Goal: Task Accomplishment & Management: Use online tool/utility

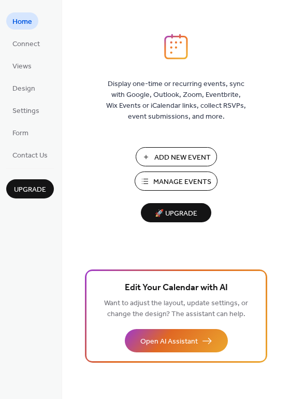
click at [193, 184] on span "Manage Events" at bounding box center [182, 182] width 58 height 11
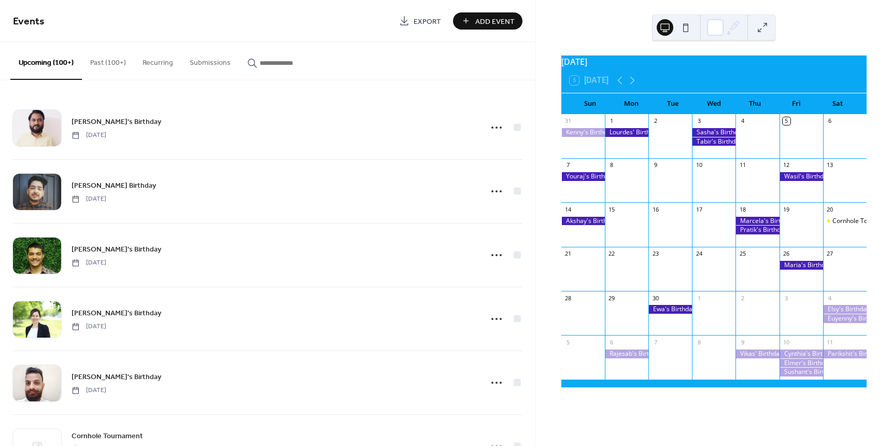
click at [98, 64] on button "Past (100+)" at bounding box center [108, 60] width 52 height 37
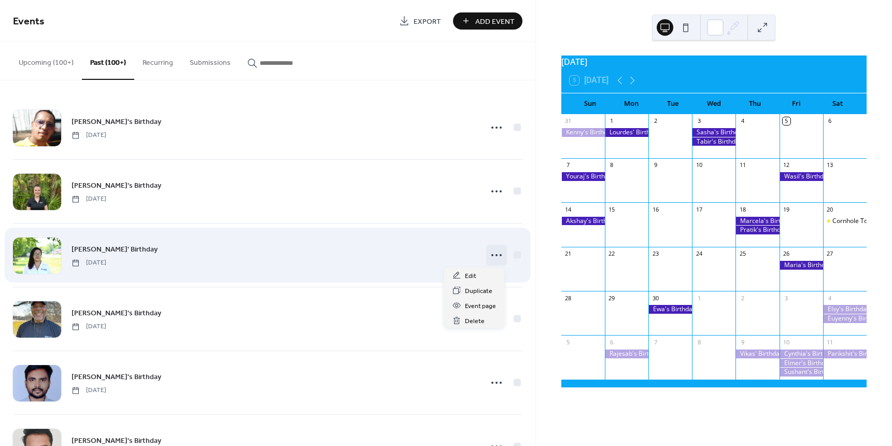
click at [496, 254] on circle at bounding box center [497, 255] width 2 height 2
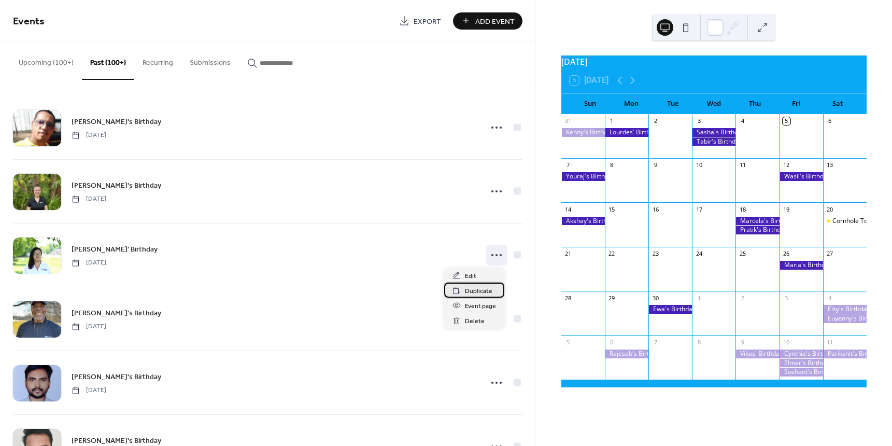
click at [474, 290] on span "Duplicate" at bounding box center [478, 291] width 27 height 11
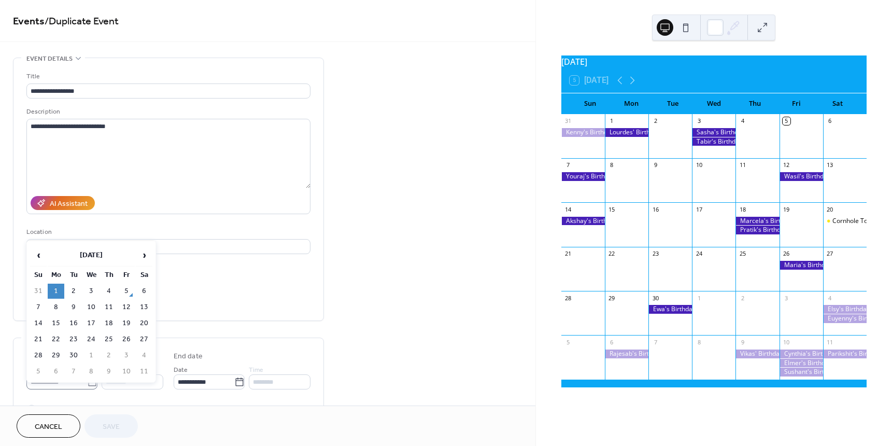
click at [89, 381] on body "**********" at bounding box center [446, 223] width 892 height 446
click at [145, 255] on span "›" at bounding box center [144, 255] width 16 height 21
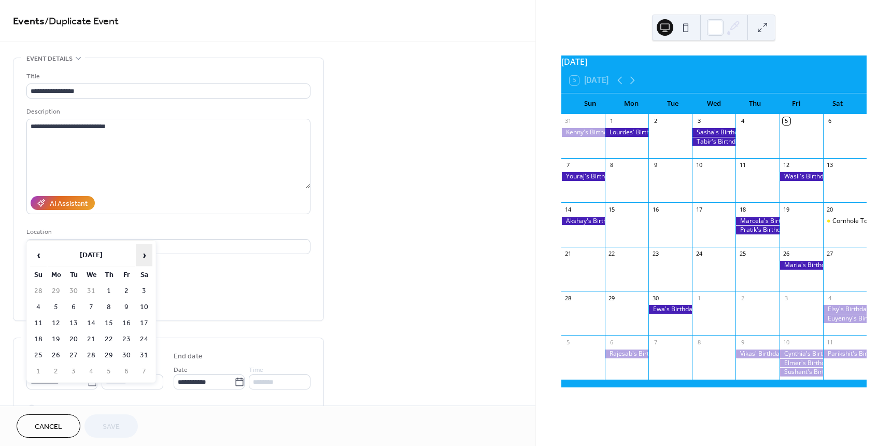
click at [145, 255] on span "›" at bounding box center [144, 255] width 16 height 21
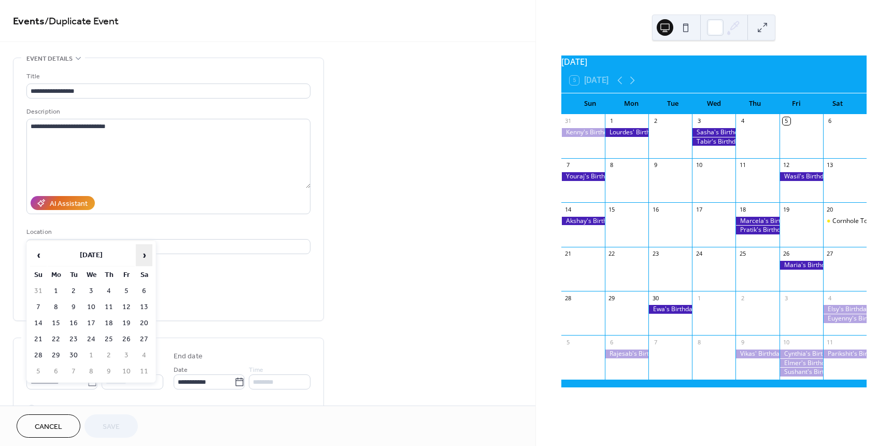
click at [145, 255] on span "›" at bounding box center [144, 255] width 16 height 21
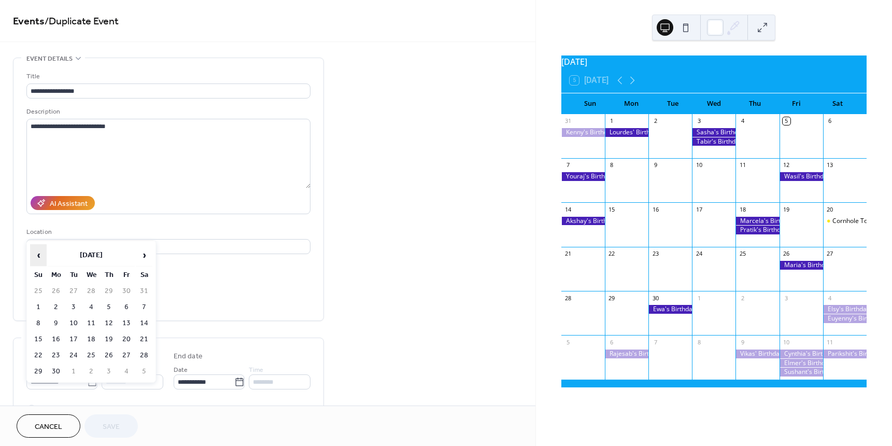
click at [37, 253] on span "‹" at bounding box center [39, 255] width 16 height 21
click at [68, 286] on td "1" at bounding box center [73, 291] width 17 height 15
type input "**********"
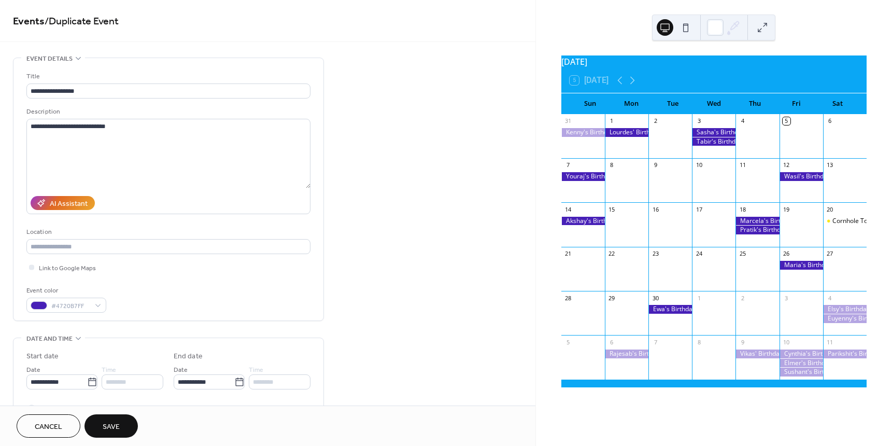
click at [111, 422] on span "Save" at bounding box center [111, 427] width 17 height 11
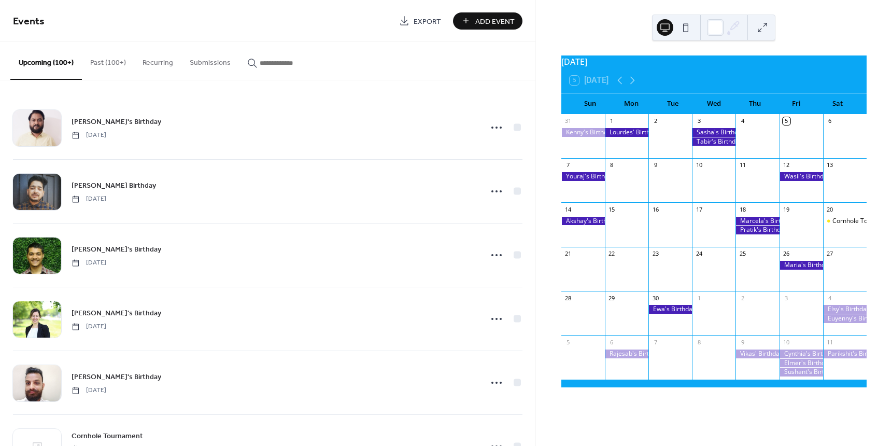
click at [101, 64] on button "Past (100+)" at bounding box center [108, 60] width 52 height 37
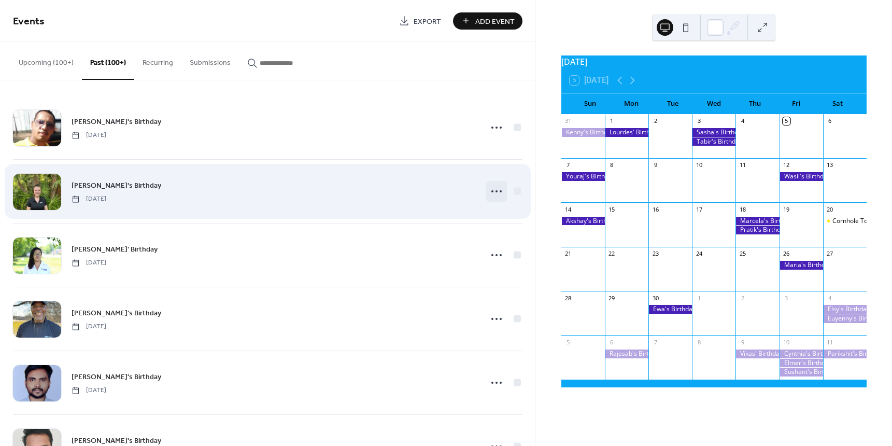
click at [492, 194] on icon at bounding box center [497, 191] width 17 height 17
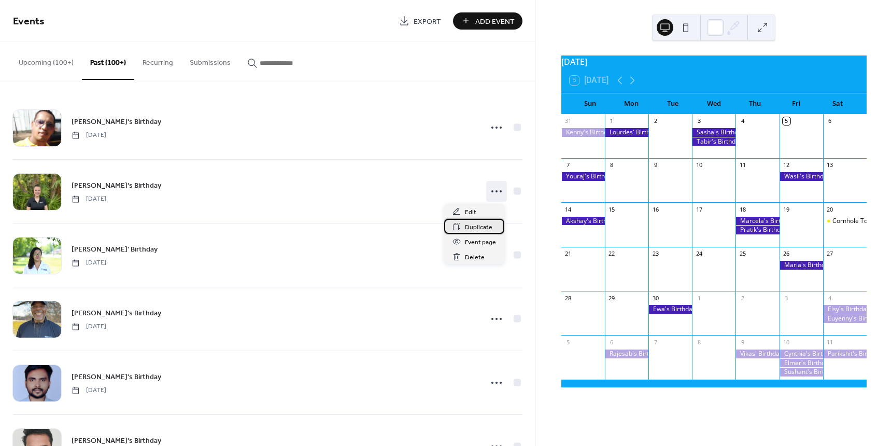
click at [480, 223] on span "Duplicate" at bounding box center [478, 227] width 27 height 11
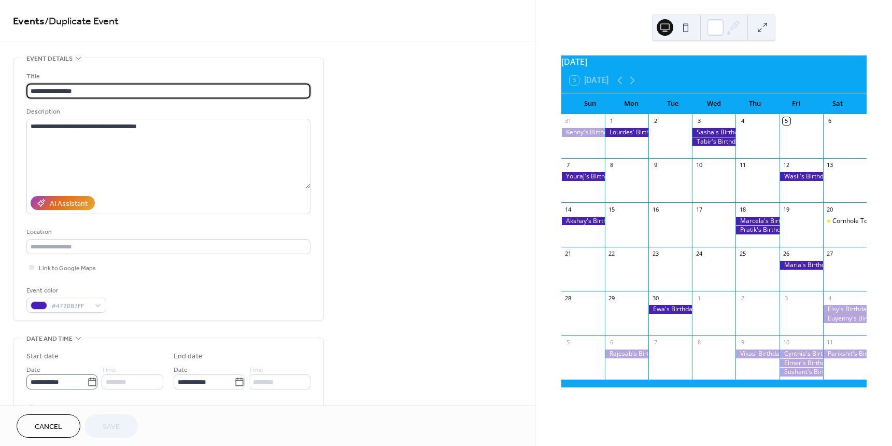
click at [88, 381] on icon at bounding box center [92, 382] width 10 height 10
click at [87, 381] on input "**********" at bounding box center [56, 381] width 61 height 15
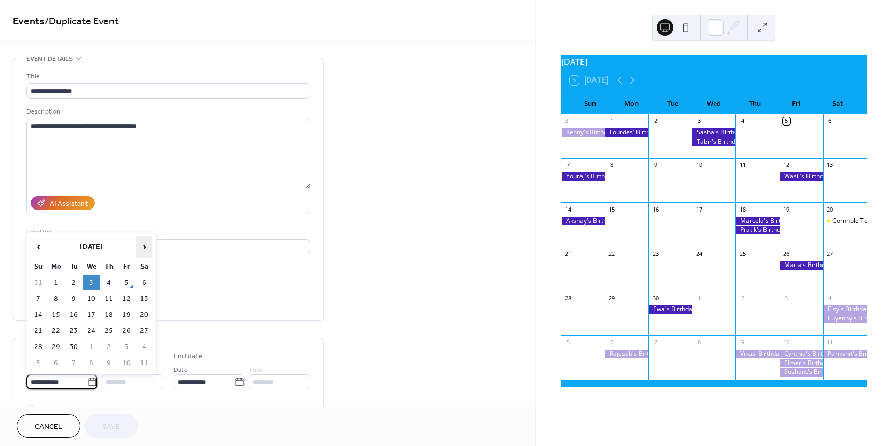
click at [141, 248] on span "›" at bounding box center [144, 246] width 16 height 21
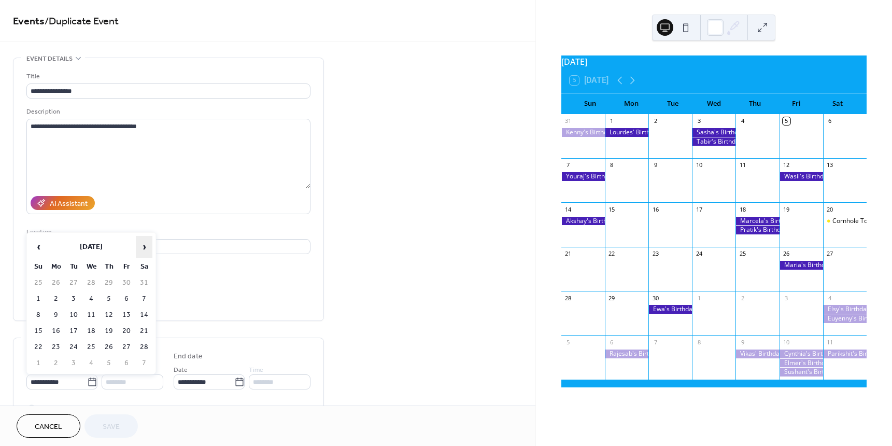
click at [141, 248] on span "›" at bounding box center [144, 246] width 16 height 21
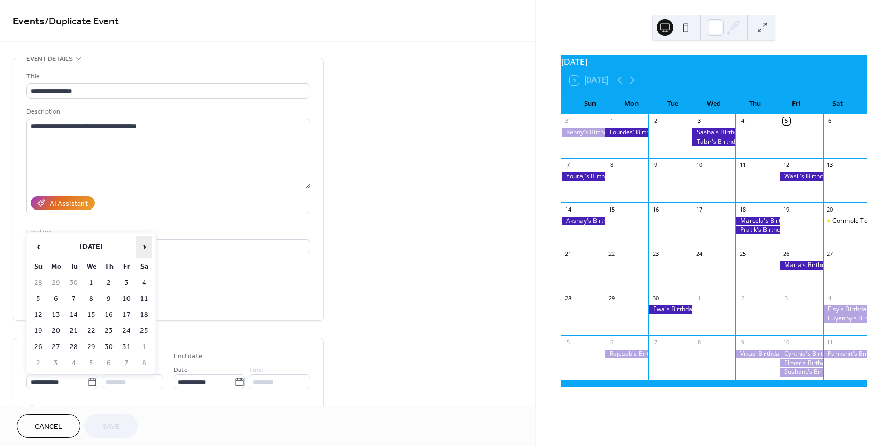
click at [141, 248] on span "›" at bounding box center [144, 246] width 16 height 21
click at [103, 281] on td "3" at bounding box center [109, 282] width 17 height 15
type input "**********"
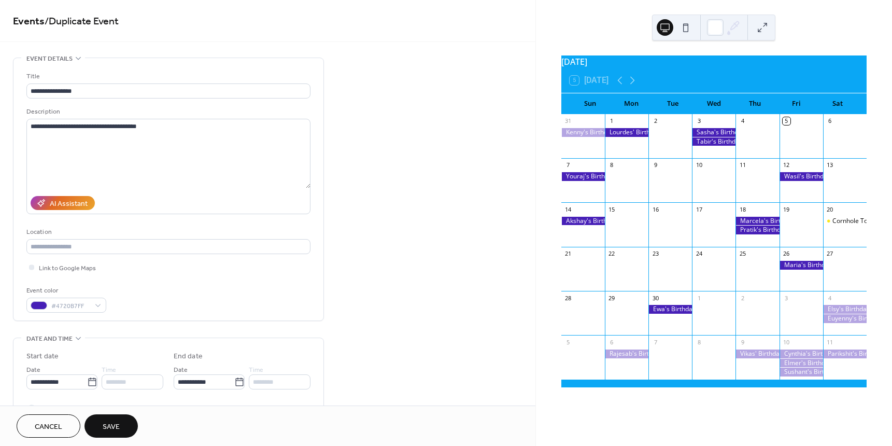
click at [104, 423] on span "Save" at bounding box center [111, 427] width 17 height 11
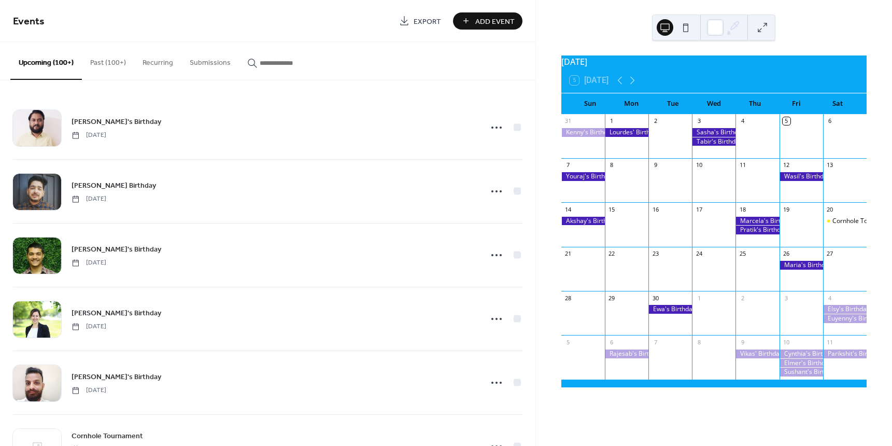
click at [100, 63] on button "Past (100+)" at bounding box center [108, 60] width 52 height 37
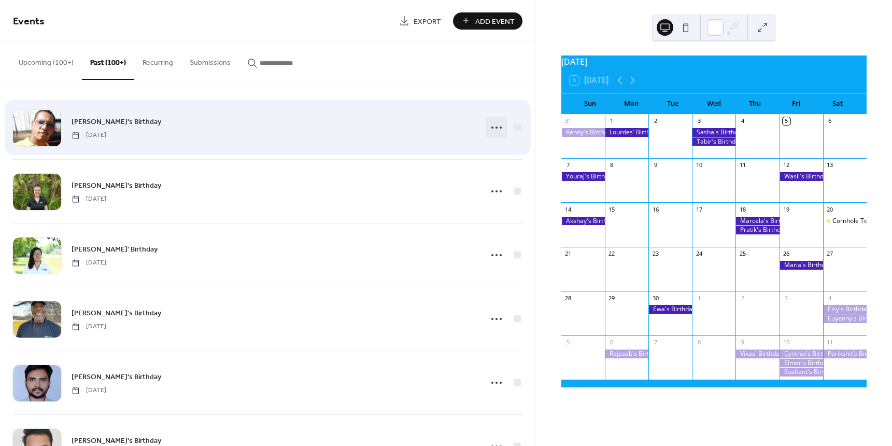
click at [494, 128] on icon at bounding box center [497, 127] width 17 height 17
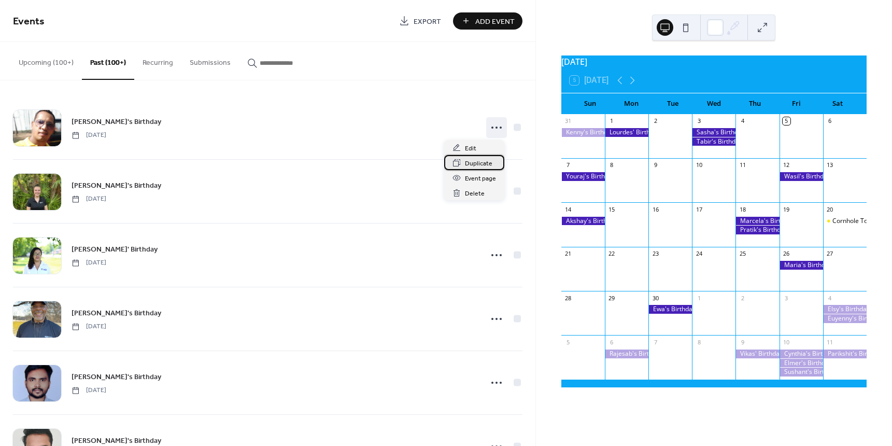
click at [470, 165] on span "Duplicate" at bounding box center [478, 163] width 27 height 11
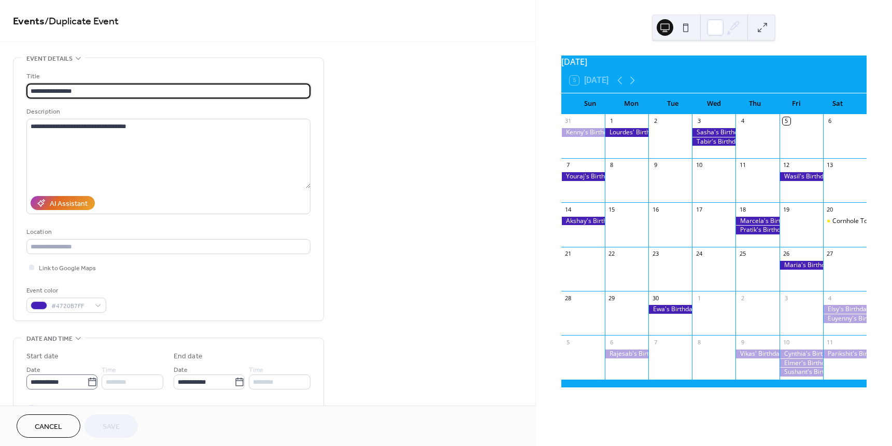
click at [89, 381] on icon at bounding box center [92, 382] width 10 height 10
click at [87, 381] on input "**********" at bounding box center [56, 381] width 61 height 15
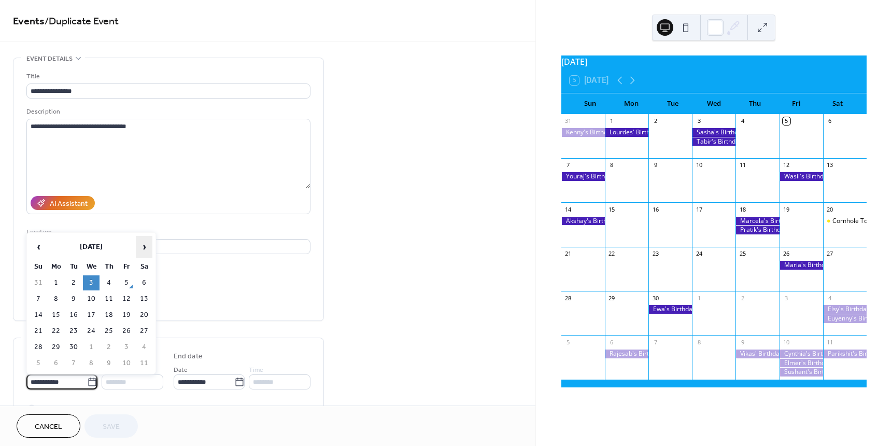
click at [141, 247] on span "›" at bounding box center [144, 246] width 16 height 21
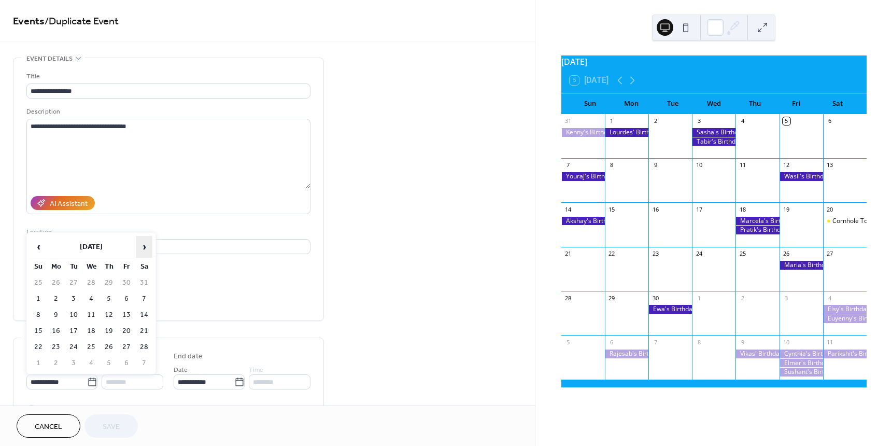
click at [141, 247] on span "›" at bounding box center [144, 246] width 16 height 21
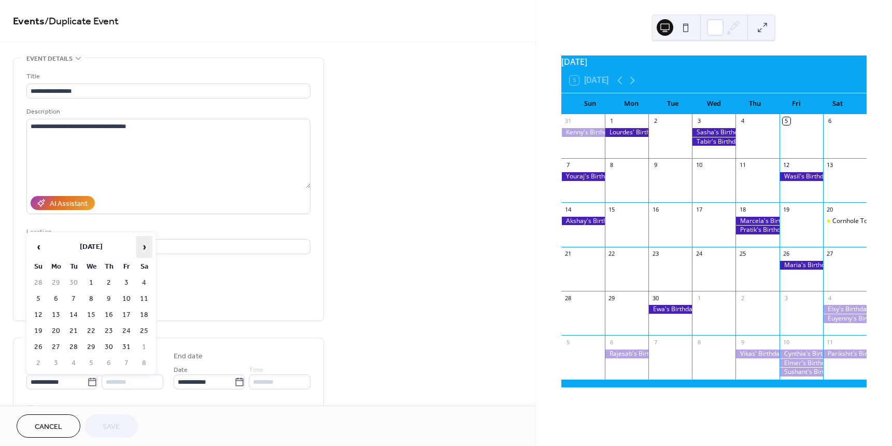
click at [141, 247] on span "›" at bounding box center [144, 246] width 16 height 21
click at [107, 282] on td "3" at bounding box center [109, 282] width 17 height 15
type input "**********"
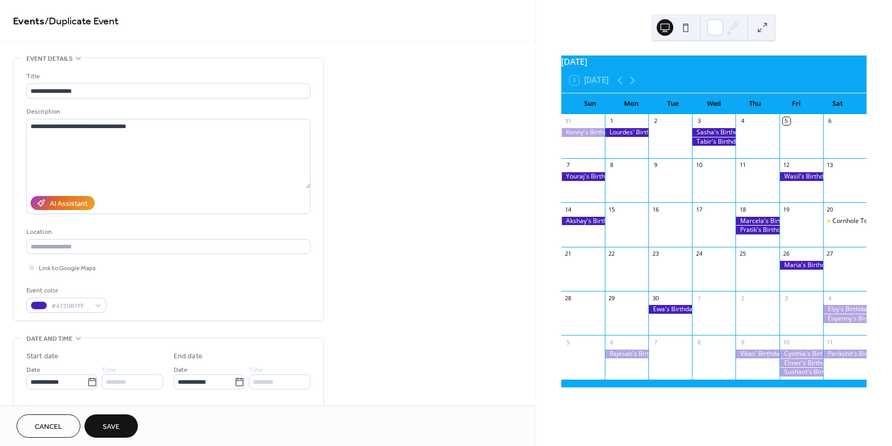
click at [116, 432] on span "Save" at bounding box center [111, 427] width 17 height 11
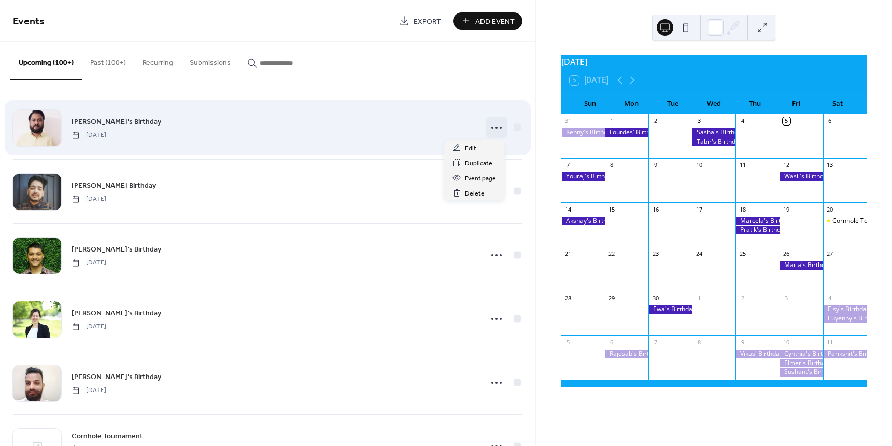
click at [493, 126] on icon at bounding box center [497, 127] width 17 height 17
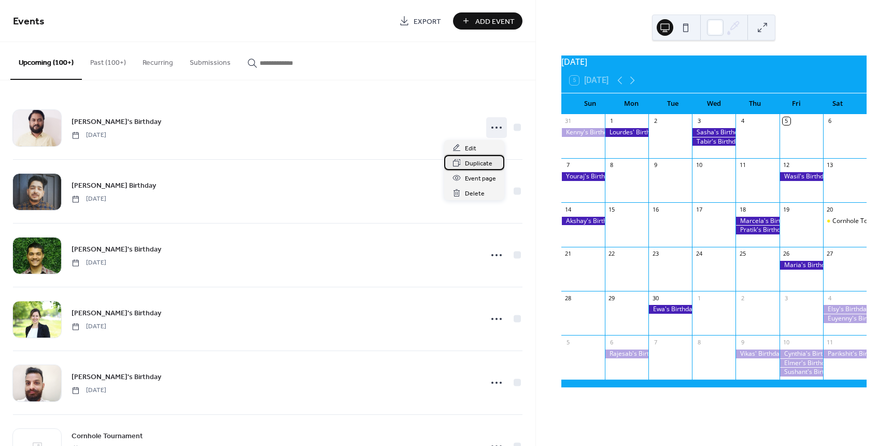
click at [484, 160] on span "Duplicate" at bounding box center [478, 163] width 27 height 11
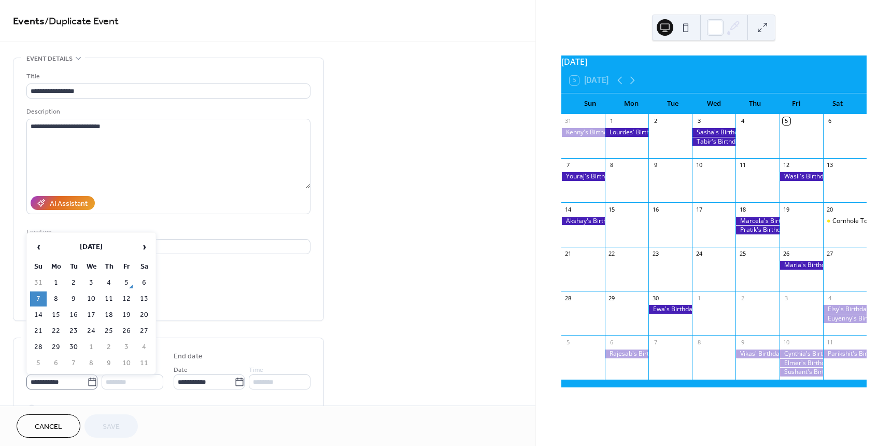
click at [89, 378] on icon at bounding box center [92, 382] width 8 height 8
click at [87, 378] on input "**********" at bounding box center [56, 381] width 61 height 15
click at [145, 243] on span "›" at bounding box center [144, 246] width 16 height 21
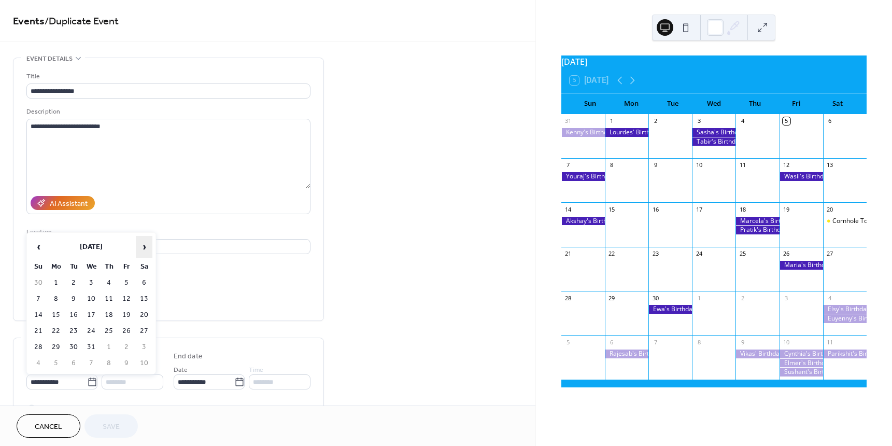
click at [145, 243] on span "›" at bounding box center [144, 246] width 16 height 21
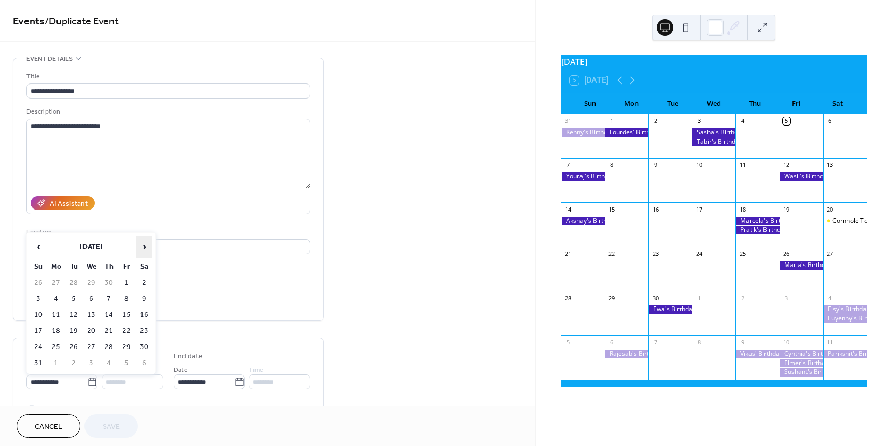
click at [145, 243] on span "›" at bounding box center [144, 246] width 16 height 21
click at [52, 296] on td "7" at bounding box center [56, 298] width 17 height 15
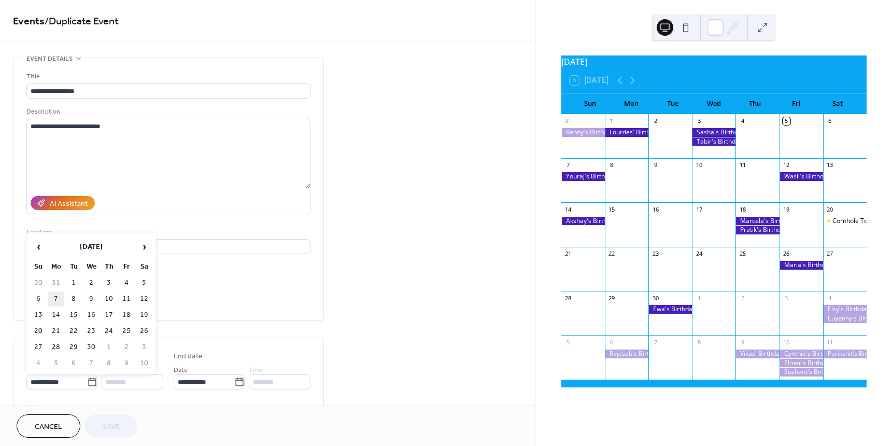
type input "**********"
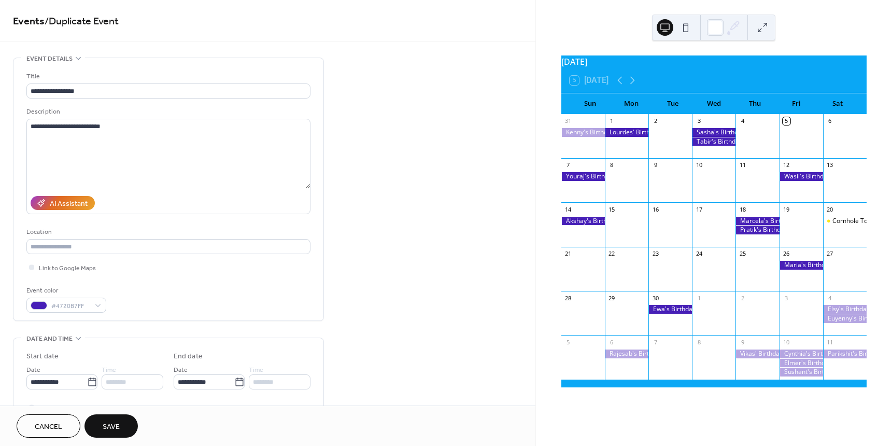
click at [103, 427] on span "Save" at bounding box center [111, 427] width 17 height 11
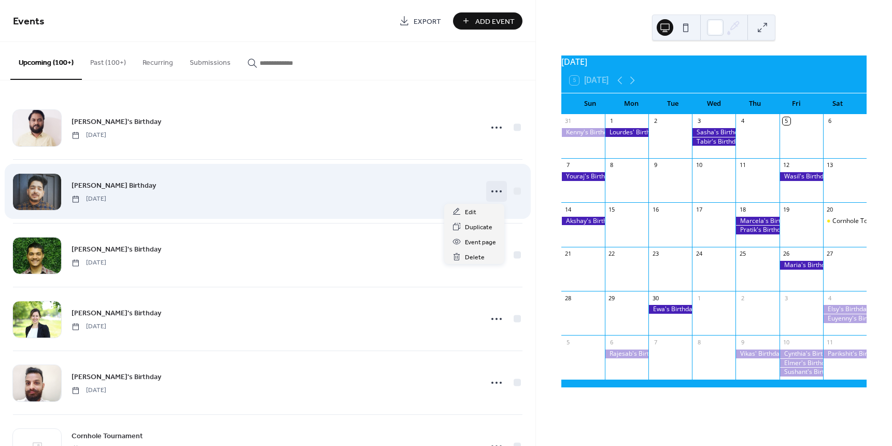
click at [496, 188] on icon at bounding box center [497, 191] width 17 height 17
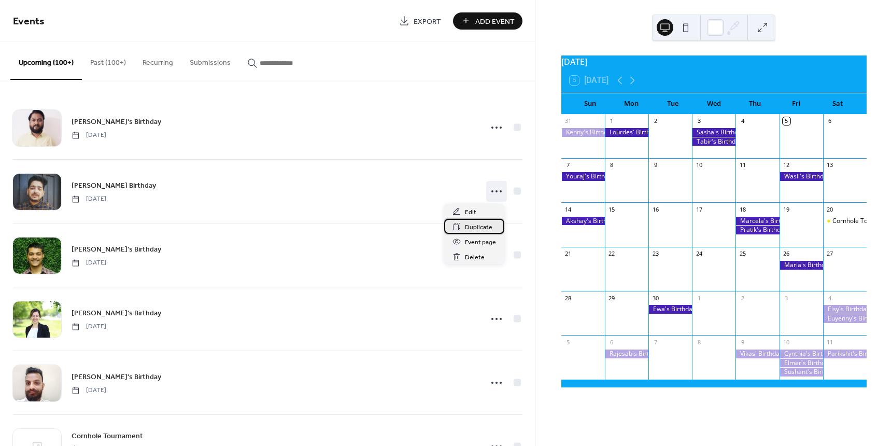
click at [480, 229] on span "Duplicate" at bounding box center [478, 227] width 27 height 11
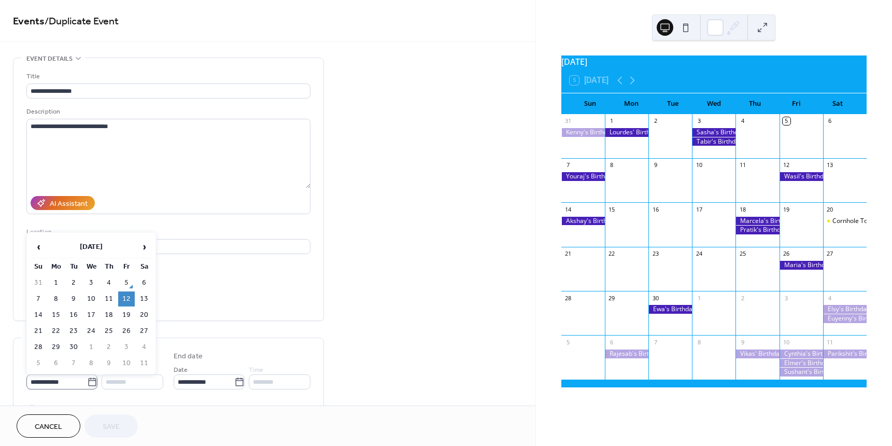
click at [89, 378] on icon at bounding box center [92, 382] width 10 height 10
click at [87, 378] on input "**********" at bounding box center [56, 381] width 61 height 15
click at [144, 244] on span "›" at bounding box center [144, 246] width 16 height 21
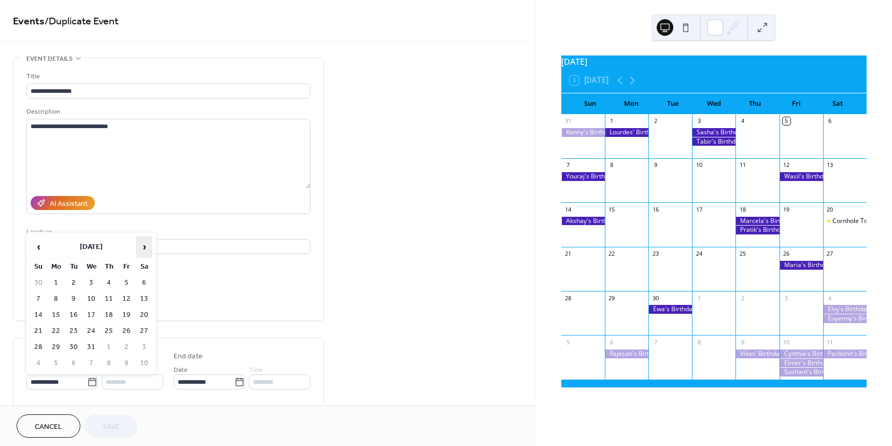
click at [144, 244] on span "›" at bounding box center [144, 246] width 16 height 21
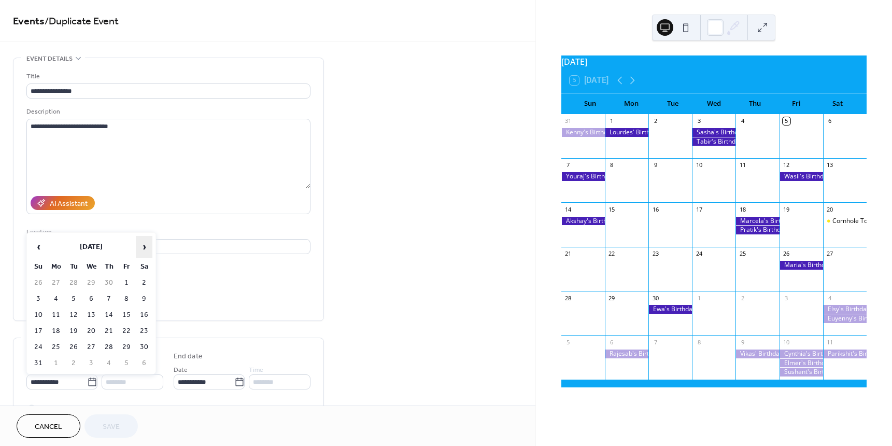
click at [144, 244] on span "›" at bounding box center [144, 246] width 16 height 21
click at [141, 297] on td "12" at bounding box center [144, 298] width 17 height 15
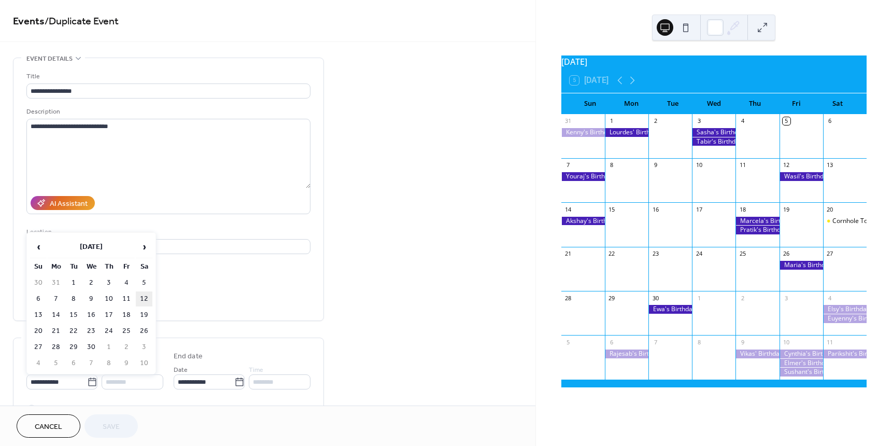
type input "**********"
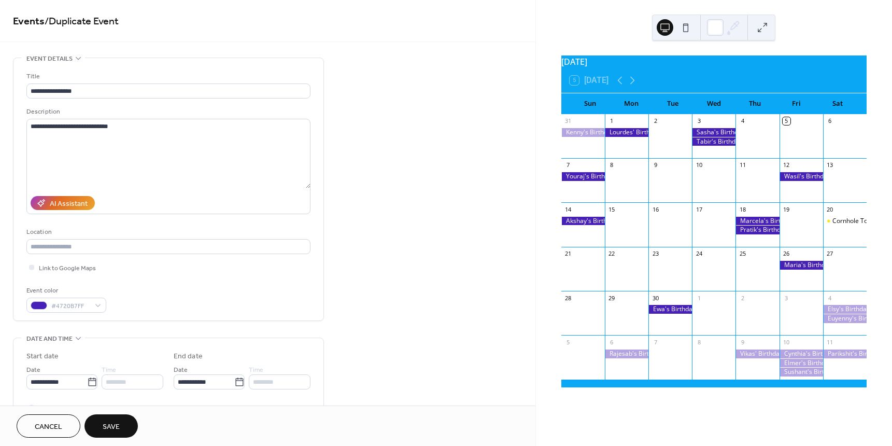
click at [118, 426] on span "Save" at bounding box center [111, 427] width 17 height 11
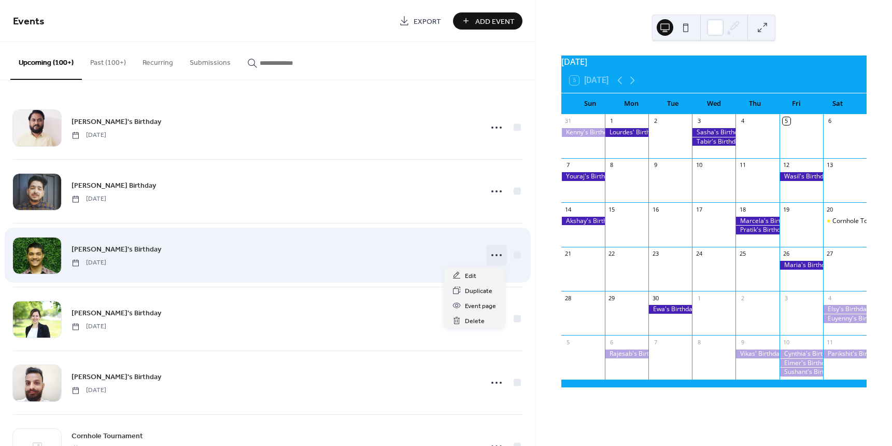
click at [496, 256] on circle at bounding box center [497, 255] width 2 height 2
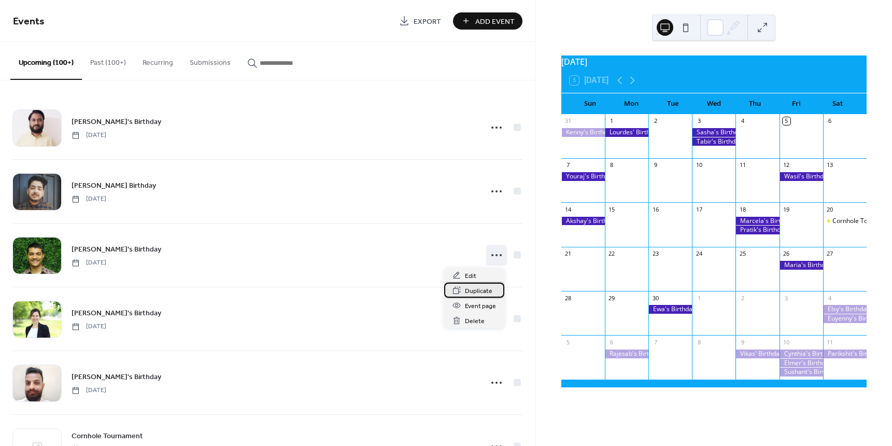
click at [476, 292] on span "Duplicate" at bounding box center [478, 291] width 27 height 11
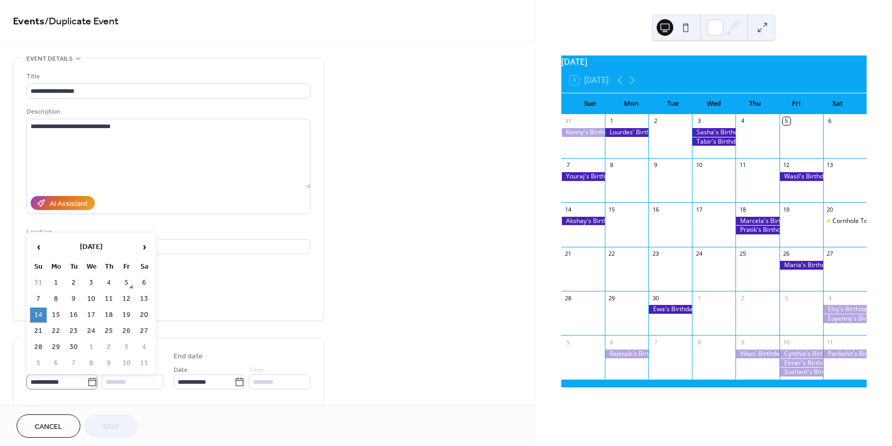
click at [88, 381] on icon at bounding box center [92, 382] width 10 height 10
click at [87, 381] on input "**********" at bounding box center [56, 381] width 61 height 15
click at [144, 244] on span "›" at bounding box center [144, 246] width 16 height 21
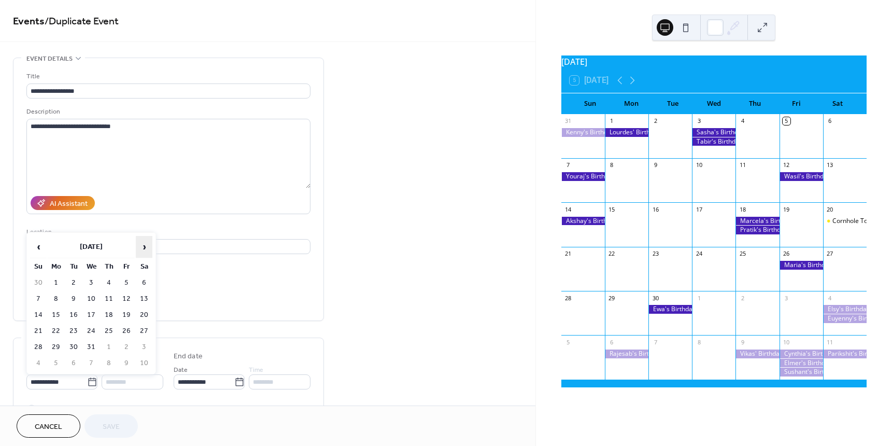
click at [144, 244] on span "›" at bounding box center [144, 246] width 16 height 21
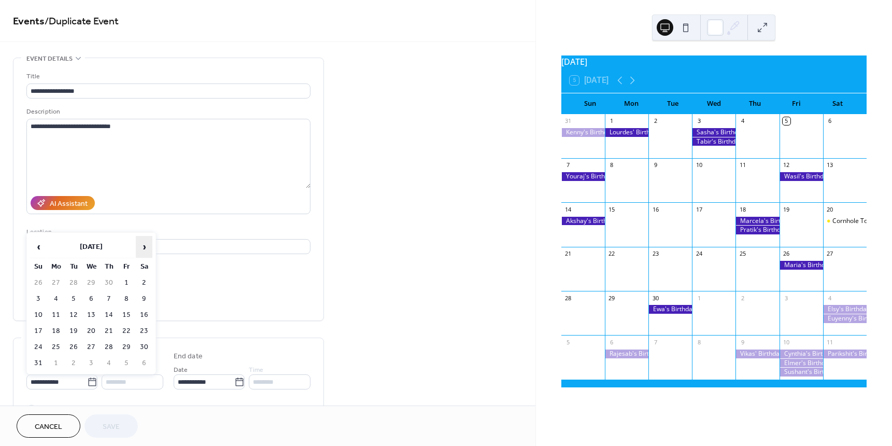
click at [144, 244] on span "›" at bounding box center [144, 246] width 16 height 21
click at [52, 316] on td "14" at bounding box center [56, 315] width 17 height 15
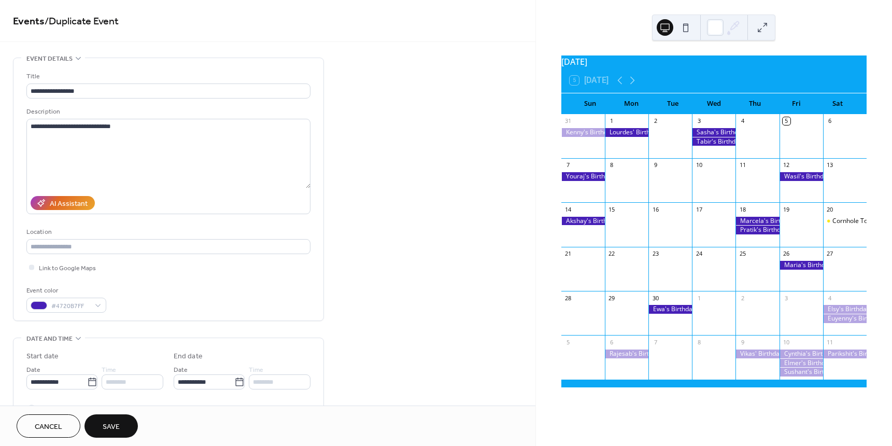
type input "**********"
click at [113, 428] on span "Save" at bounding box center [111, 427] width 17 height 11
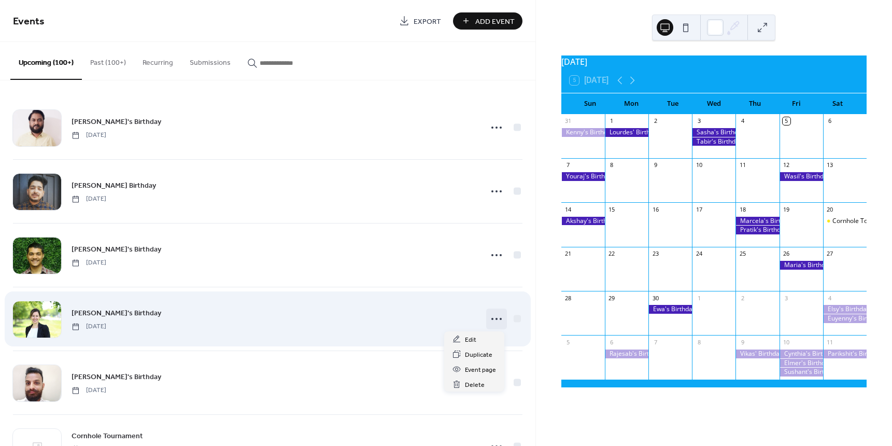
click at [489, 315] on icon at bounding box center [497, 319] width 17 height 17
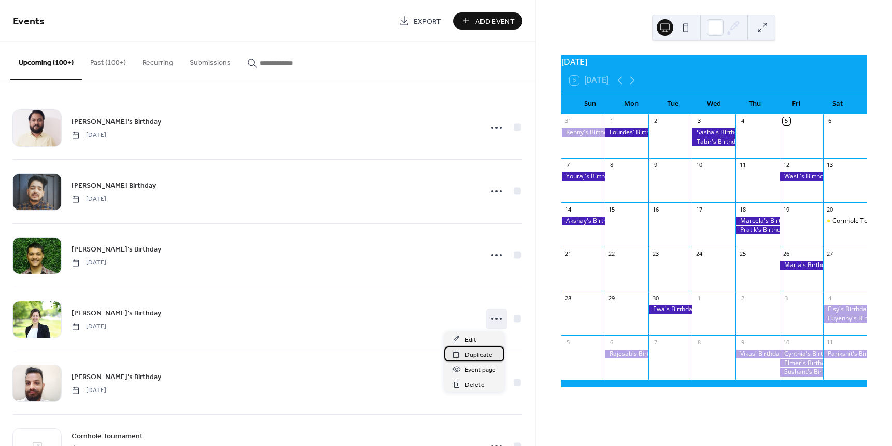
click at [467, 358] on span "Duplicate" at bounding box center [478, 355] width 27 height 11
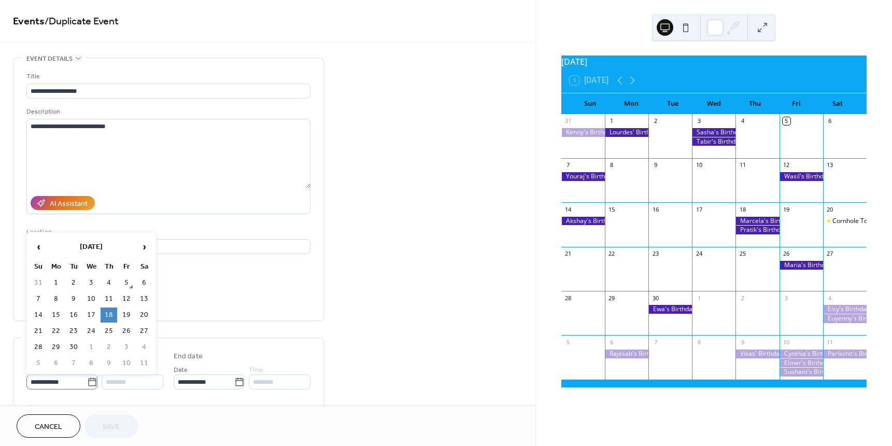
click at [89, 381] on icon at bounding box center [92, 382] width 10 height 10
click at [87, 381] on input "**********" at bounding box center [56, 381] width 61 height 15
click at [146, 247] on span "›" at bounding box center [144, 246] width 16 height 21
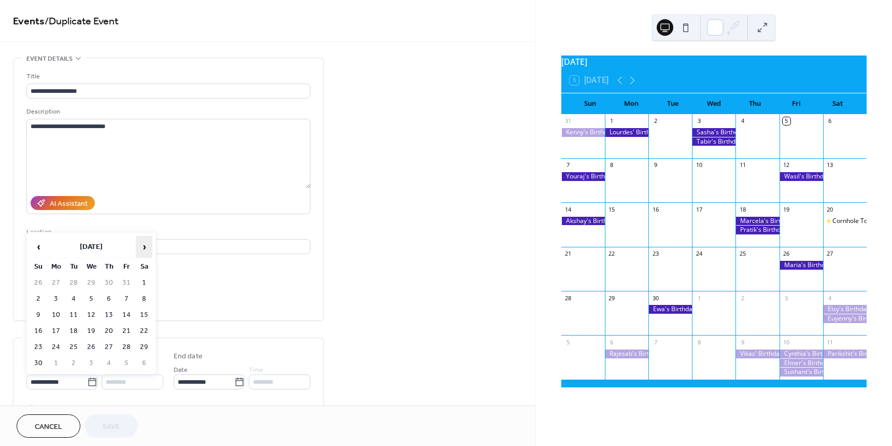
click at [146, 247] on span "›" at bounding box center [144, 246] width 16 height 21
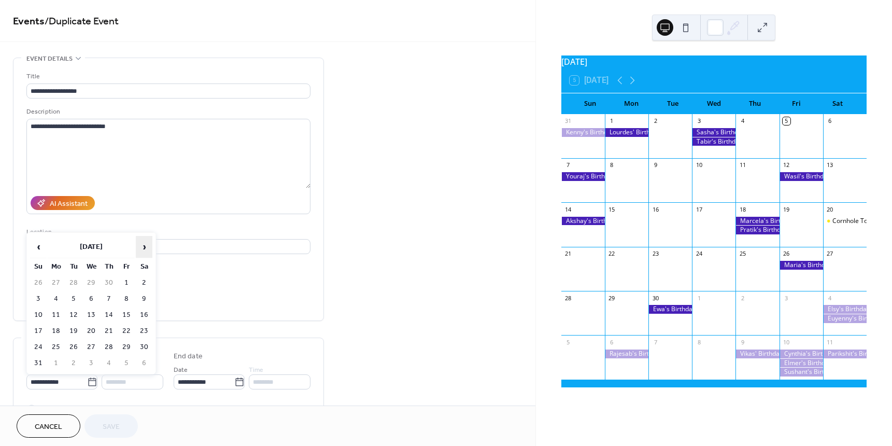
click at [146, 247] on span "›" at bounding box center [144, 246] width 16 height 21
click at [124, 311] on td "18" at bounding box center [126, 315] width 17 height 15
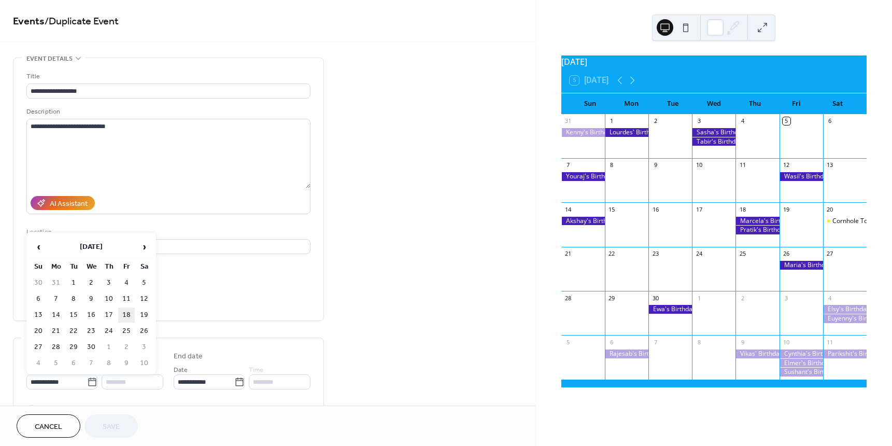
type input "**********"
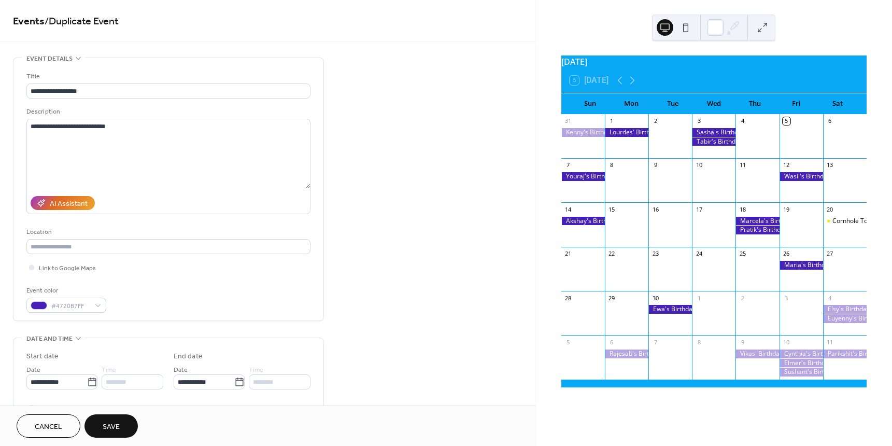
click at [110, 422] on span "Save" at bounding box center [111, 427] width 17 height 11
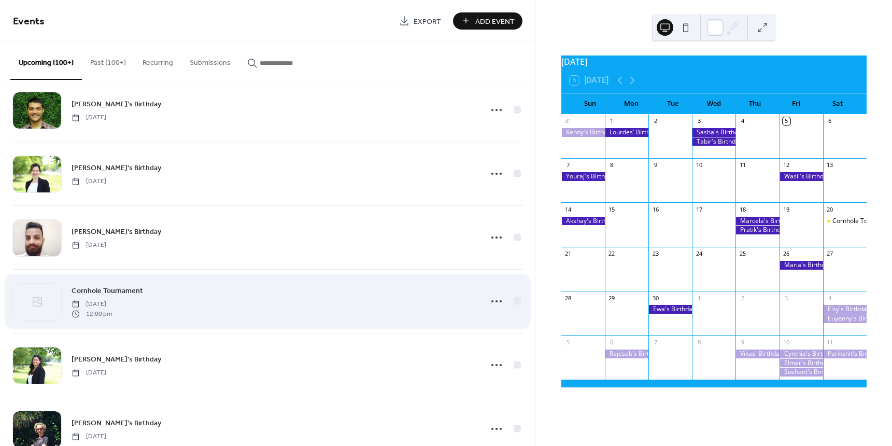
scroll to position [156, 0]
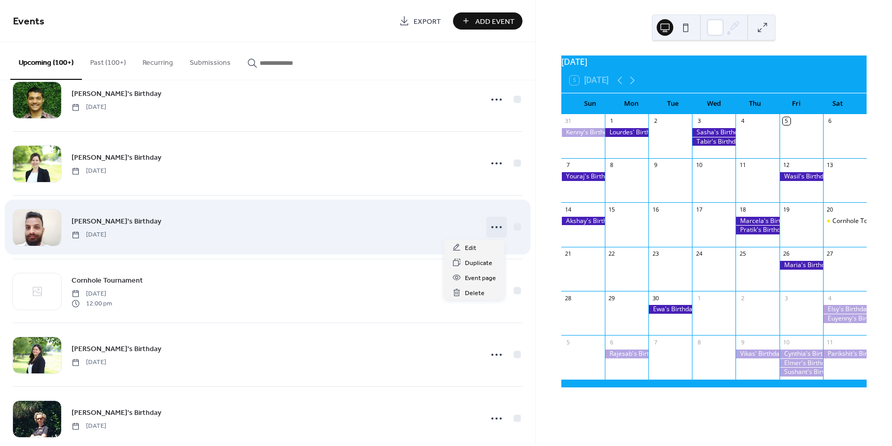
click at [494, 229] on icon at bounding box center [497, 227] width 17 height 17
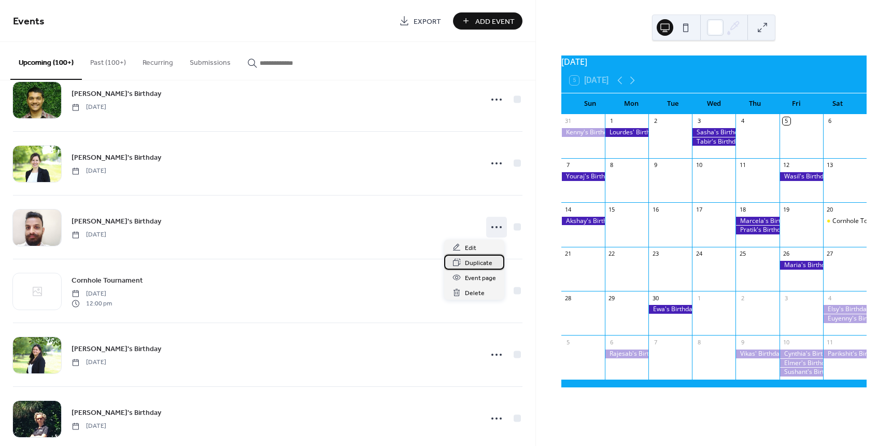
click at [471, 266] on span "Duplicate" at bounding box center [478, 263] width 27 height 11
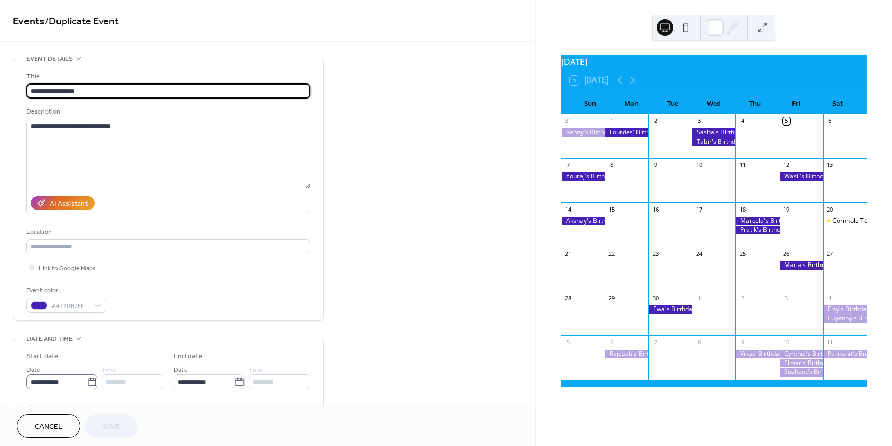
click at [91, 377] on icon at bounding box center [92, 382] width 10 height 10
click at [87, 376] on input "**********" at bounding box center [56, 381] width 61 height 15
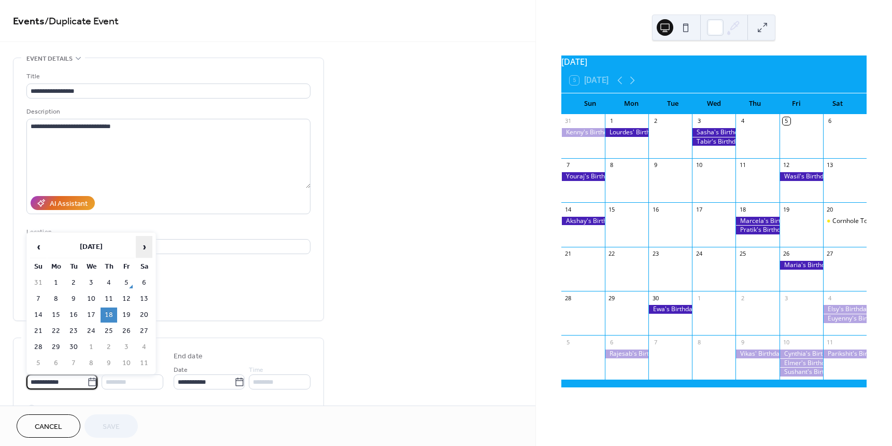
click at [144, 247] on span "›" at bounding box center [144, 246] width 16 height 21
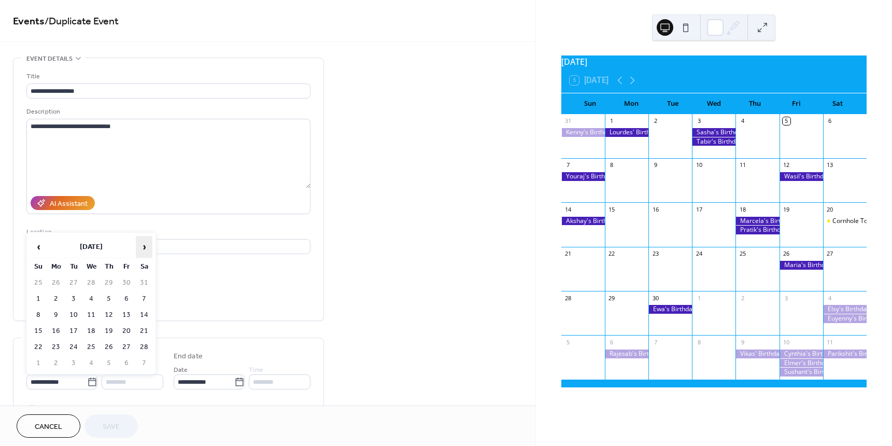
click at [144, 247] on span "›" at bounding box center [144, 246] width 16 height 21
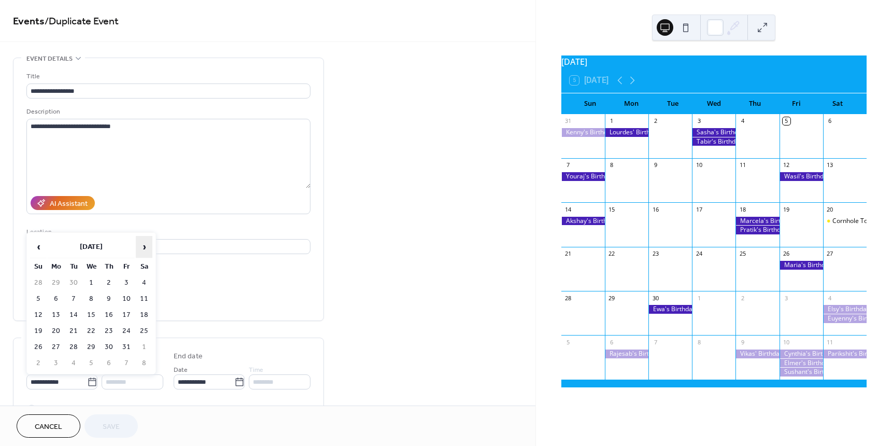
click at [144, 247] on span "›" at bounding box center [144, 246] width 16 height 21
click at [127, 317] on td "18" at bounding box center [126, 315] width 17 height 15
type input "**********"
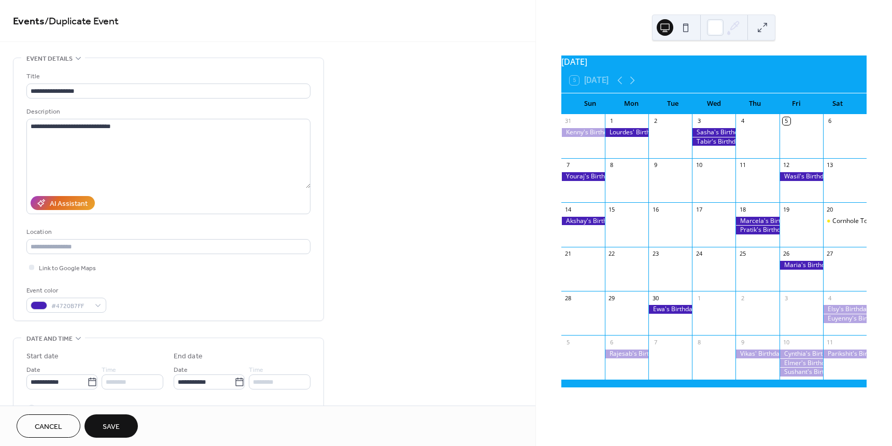
click at [110, 426] on span "Save" at bounding box center [111, 427] width 17 height 11
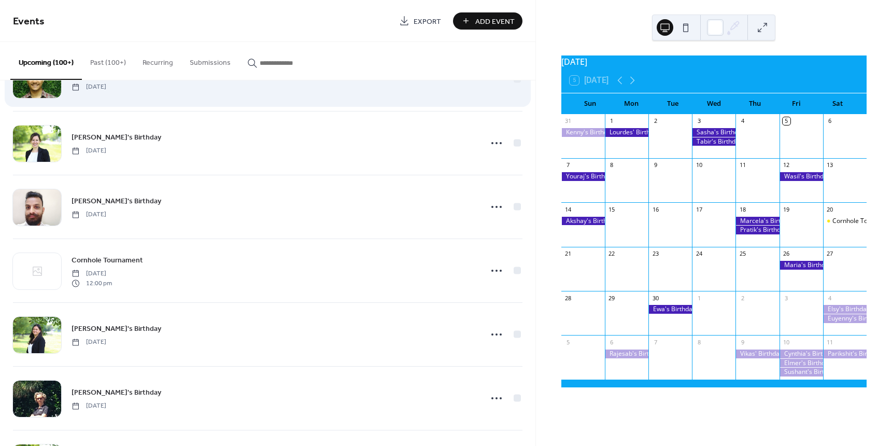
scroll to position [207, 0]
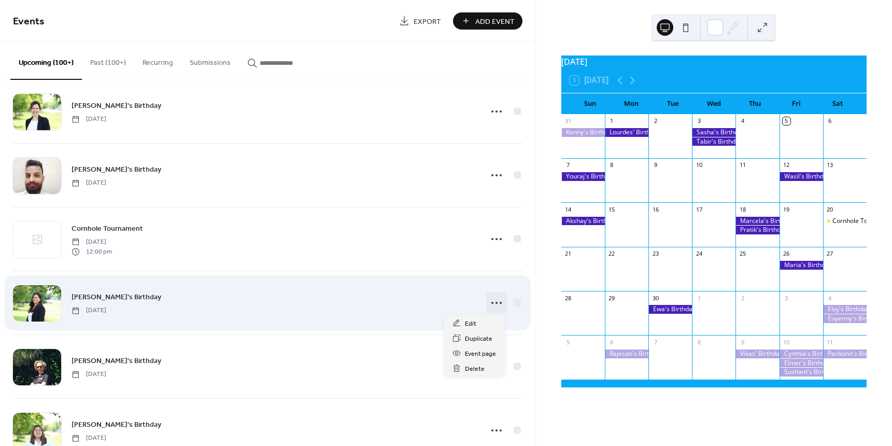
click at [490, 299] on icon at bounding box center [497, 303] width 17 height 17
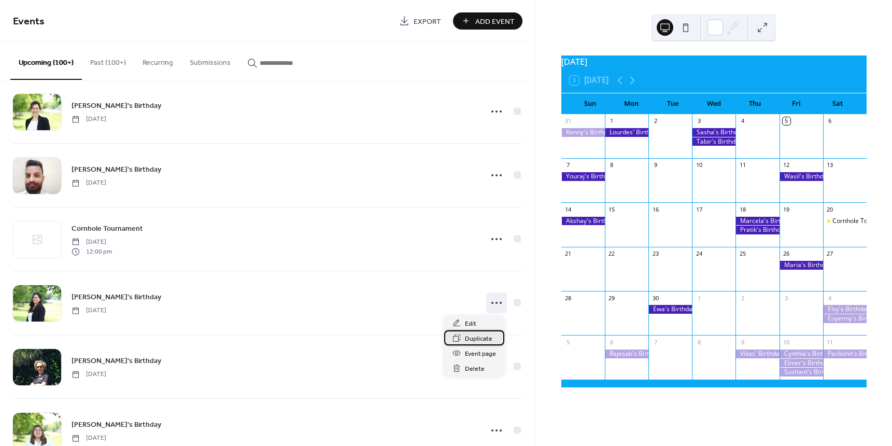
click at [471, 337] on span "Duplicate" at bounding box center [478, 338] width 27 height 11
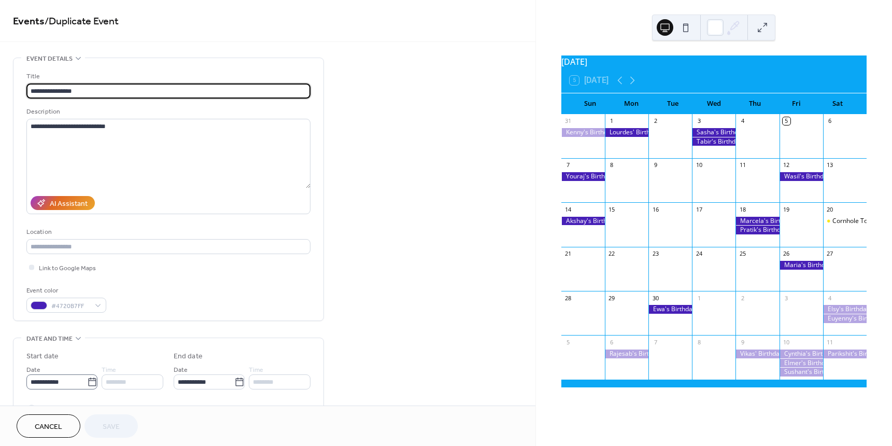
click at [91, 380] on icon at bounding box center [92, 382] width 8 height 8
click at [87, 380] on input "**********" at bounding box center [56, 381] width 61 height 15
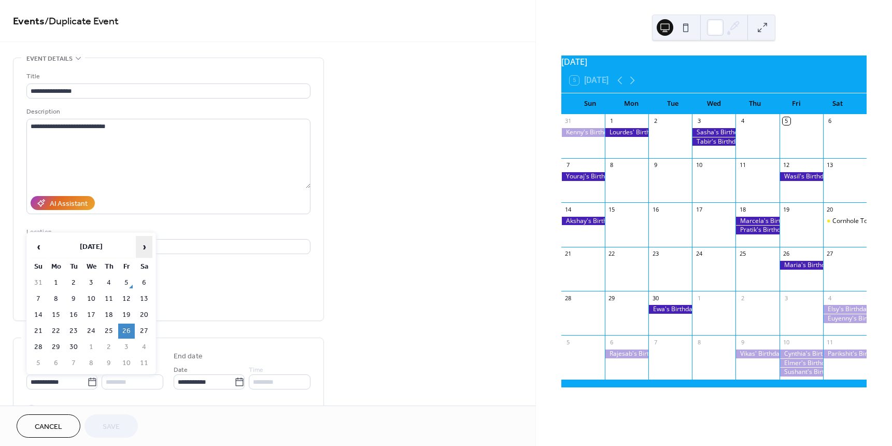
click at [145, 247] on span "›" at bounding box center [144, 246] width 16 height 21
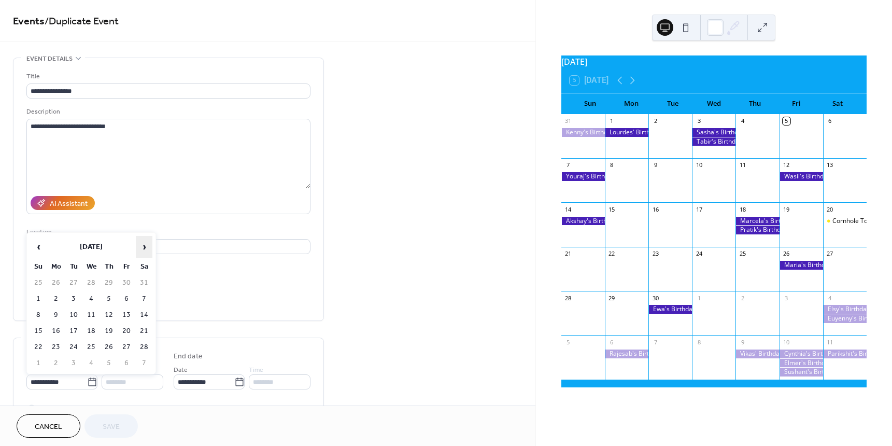
click at [145, 247] on span "›" at bounding box center [144, 246] width 16 height 21
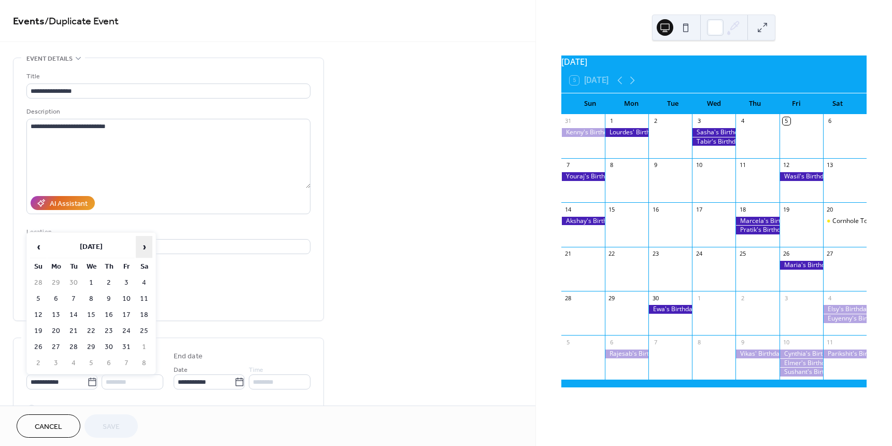
click at [145, 247] on span "›" at bounding box center [144, 246] width 16 height 21
click at [143, 332] on td "26" at bounding box center [144, 331] width 17 height 15
type input "**********"
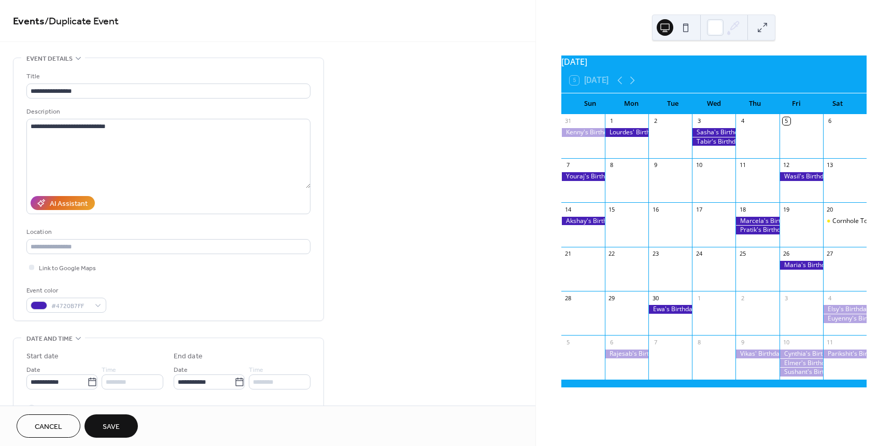
click at [113, 422] on span "Save" at bounding box center [111, 427] width 17 height 11
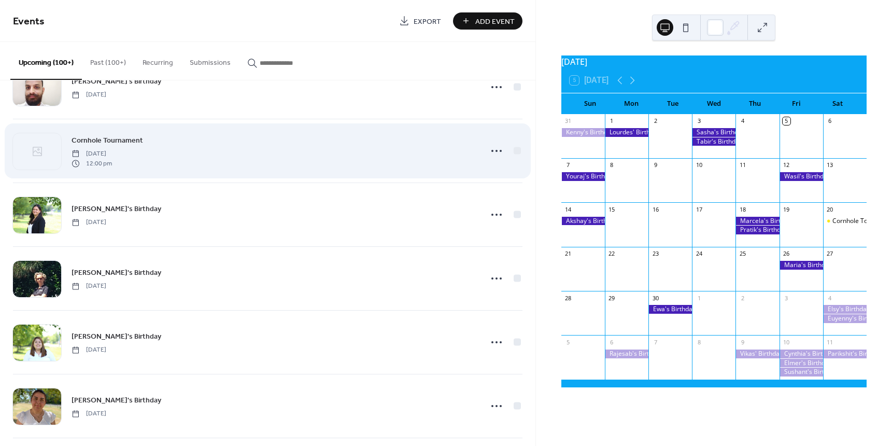
scroll to position [311, 0]
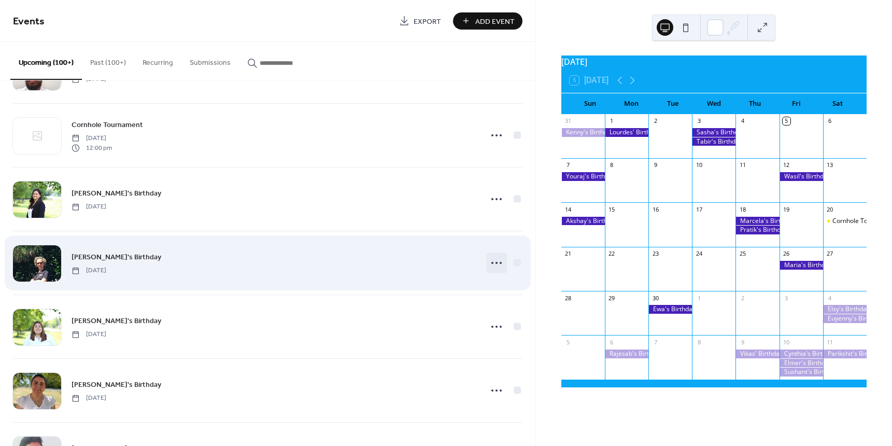
click at [490, 264] on icon at bounding box center [497, 263] width 17 height 17
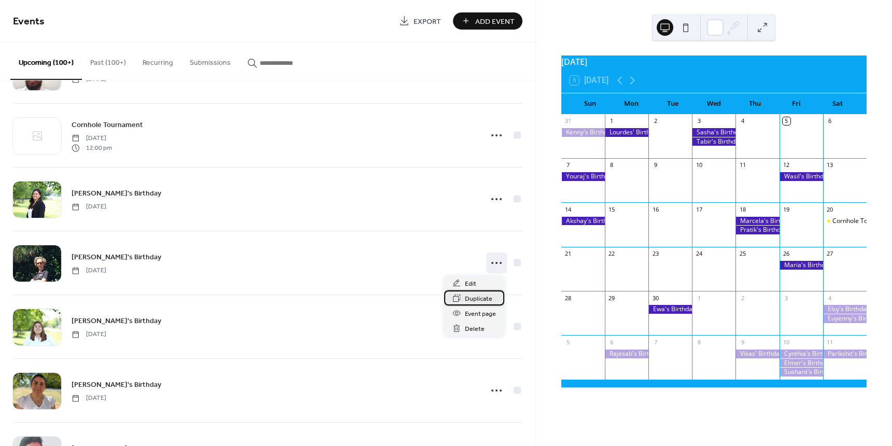
click at [461, 302] on div "Duplicate" at bounding box center [474, 297] width 60 height 15
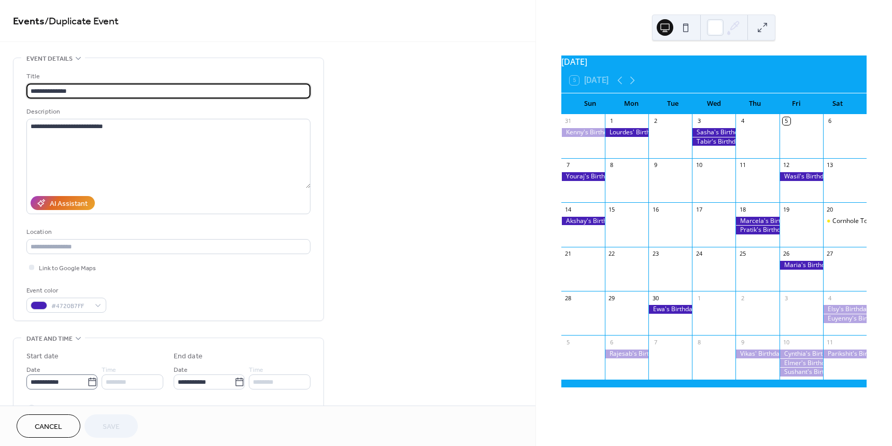
click at [89, 379] on icon at bounding box center [92, 382] width 10 height 10
click at [87, 379] on input "**********" at bounding box center [56, 381] width 61 height 15
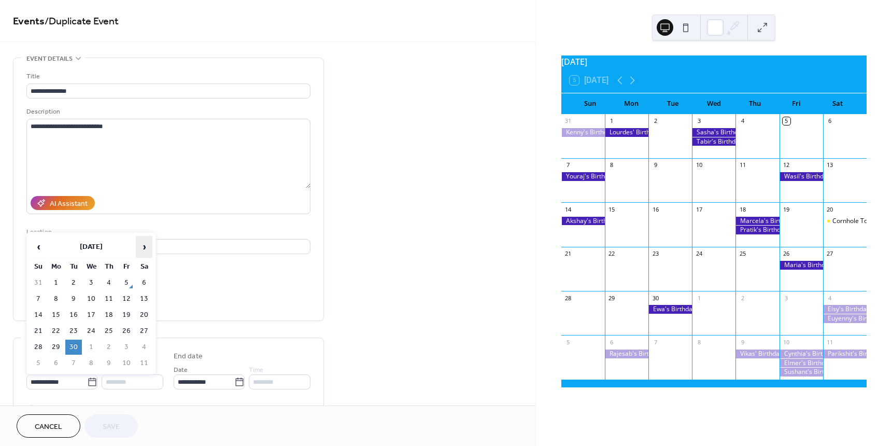
click at [145, 251] on span "›" at bounding box center [144, 246] width 16 height 21
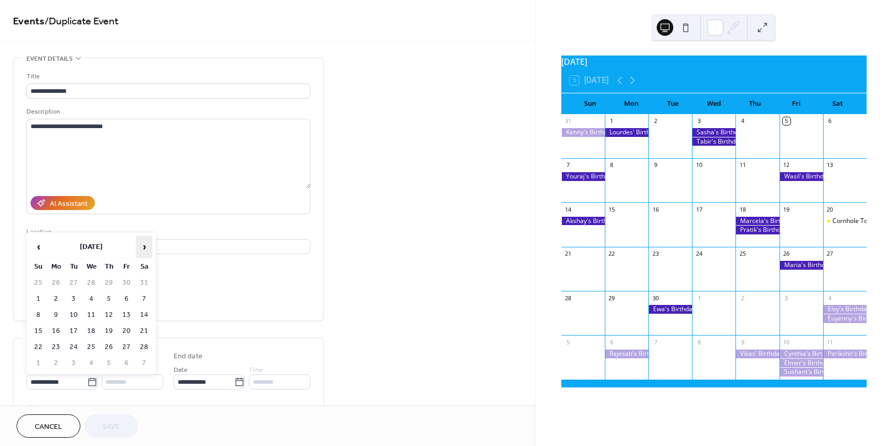
click at [145, 251] on span "›" at bounding box center [144, 246] width 16 height 21
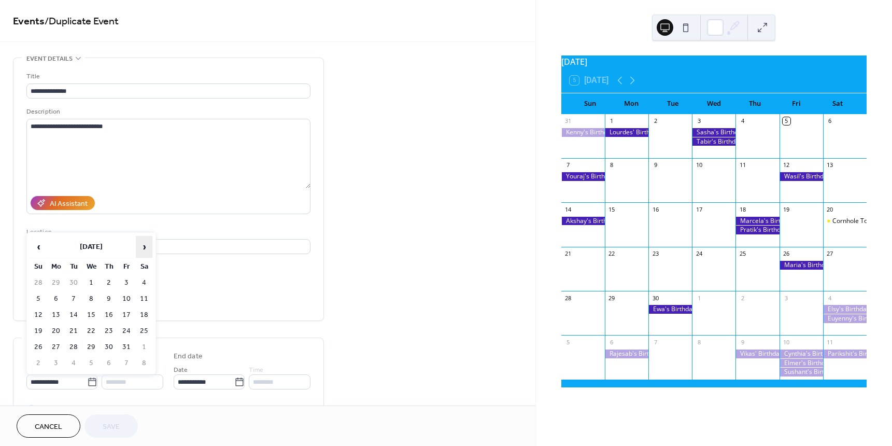
click at [145, 251] on span "›" at bounding box center [144, 246] width 16 height 21
click at [90, 345] on td "30" at bounding box center [91, 347] width 17 height 15
type input "**********"
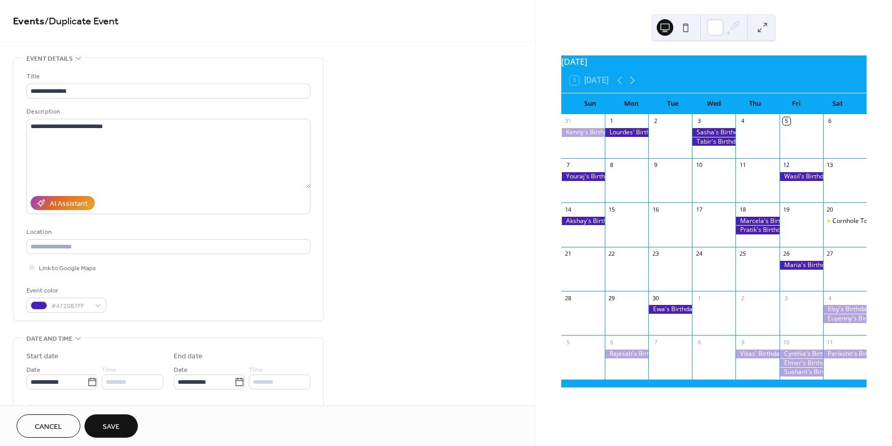
click at [113, 429] on span "Save" at bounding box center [111, 427] width 17 height 11
